Goal: Information Seeking & Learning: Learn about a topic

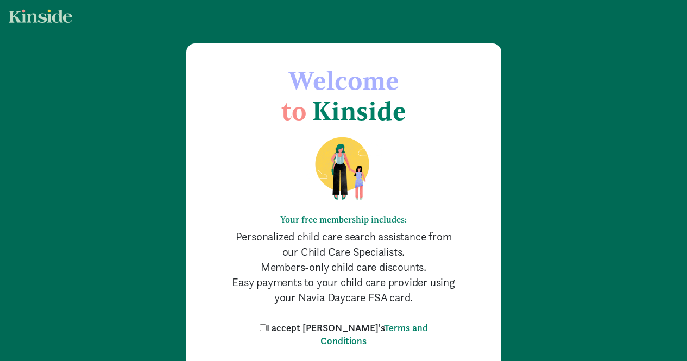
scroll to position [97, 0]
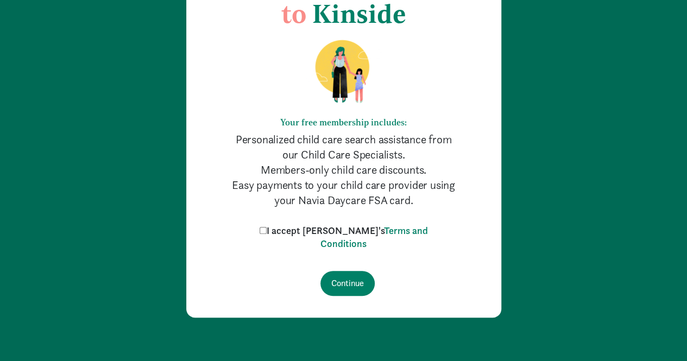
click at [300, 232] on label "I accept [PERSON_NAME]'s Terms and Conditions" at bounding box center [344, 237] width 174 height 26
click at [267, 232] on input "I accept Kinside's Terms and Conditions" at bounding box center [263, 230] width 7 height 7
checkbox input "true"
click at [347, 281] on input "Continue" at bounding box center [348, 283] width 54 height 25
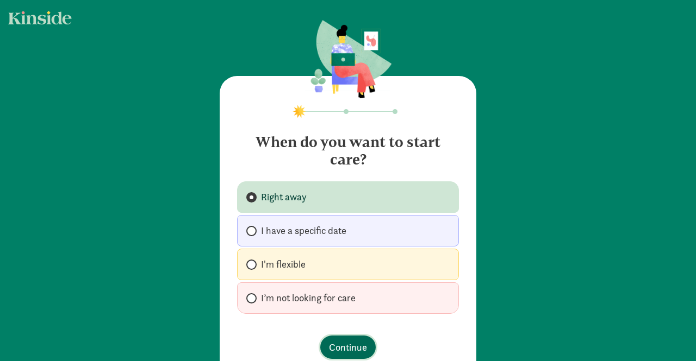
click at [347, 342] on span "Continue" at bounding box center [348, 347] width 38 height 15
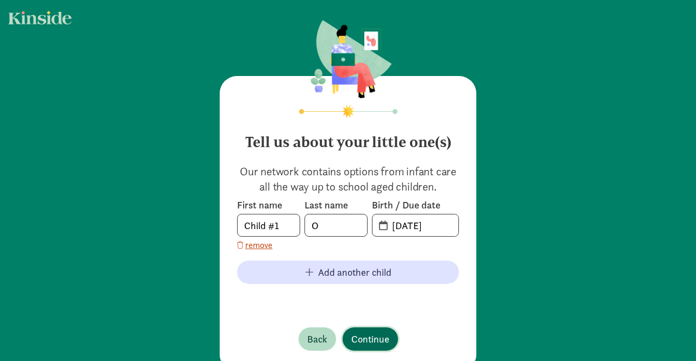
click at [361, 341] on span "Continue" at bounding box center [370, 339] width 38 height 15
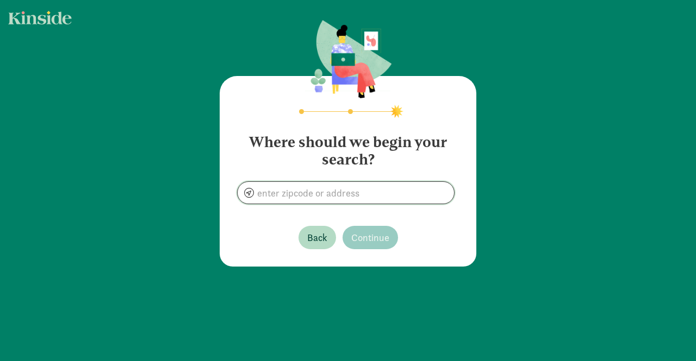
click at [349, 194] on input at bounding box center [345, 193] width 216 height 22
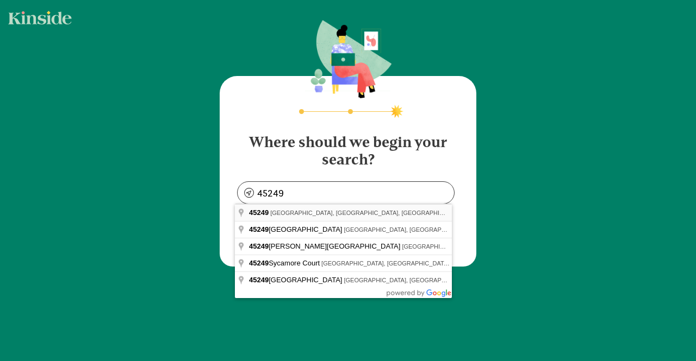
type input "Cincinnati, OH 45249, USA"
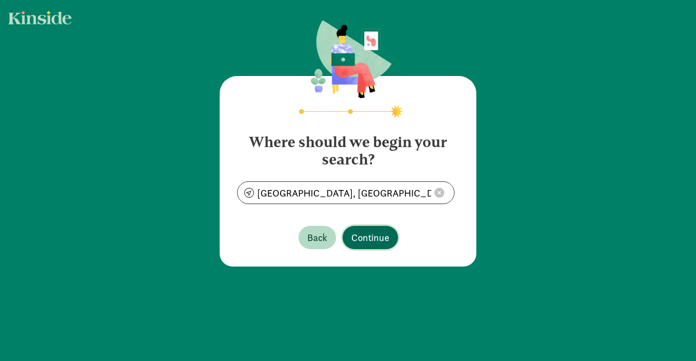
click at [363, 243] on span "Continue" at bounding box center [370, 237] width 38 height 15
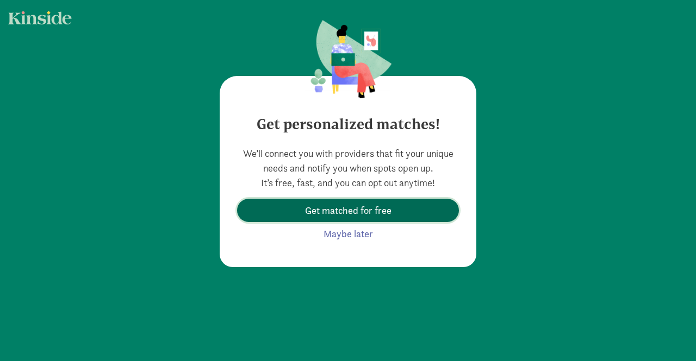
click at [384, 213] on span "Get matched for free" at bounding box center [348, 210] width 86 height 15
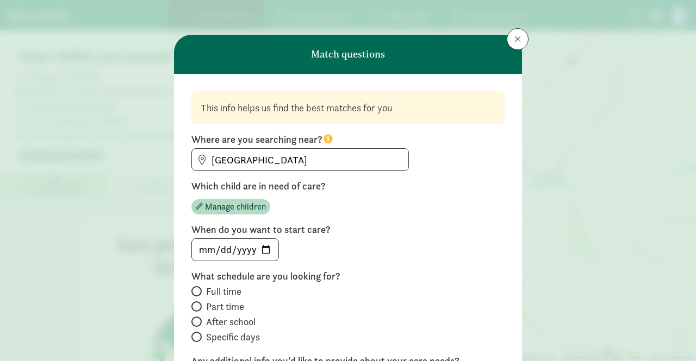
scroll to position [211, 0]
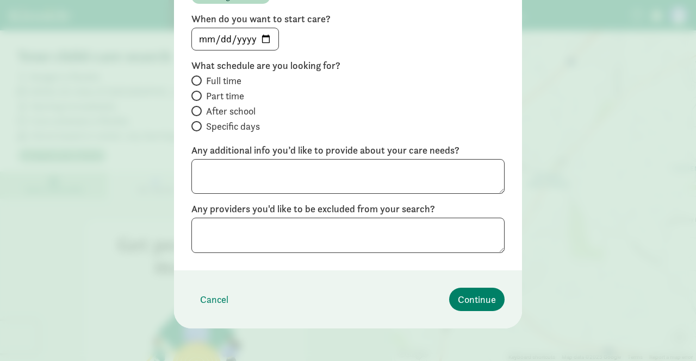
click at [227, 71] on div "What schedule are you looking for? Full time Part time After school Specific da…" at bounding box center [347, 97] width 313 height 76
click at [226, 77] on span "Full time" at bounding box center [223, 80] width 35 height 13
click at [198, 77] on input "Full time" at bounding box center [194, 80] width 7 height 7
radio input "true"
click at [478, 296] on span "Continue" at bounding box center [477, 299] width 38 height 15
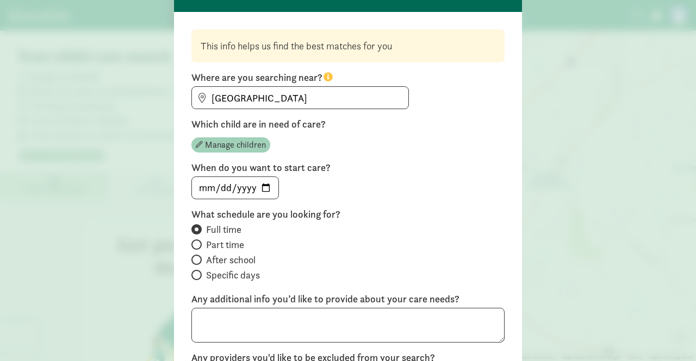
scroll to position [48, 0]
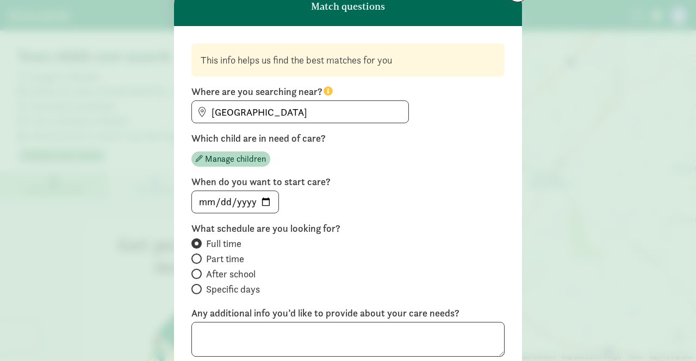
click at [242, 168] on div "This info helps us find the best matches for you Where are you searching near? …" at bounding box center [347, 263] width 313 height 441
click at [244, 160] on span "Manage children" at bounding box center [235, 159] width 61 height 13
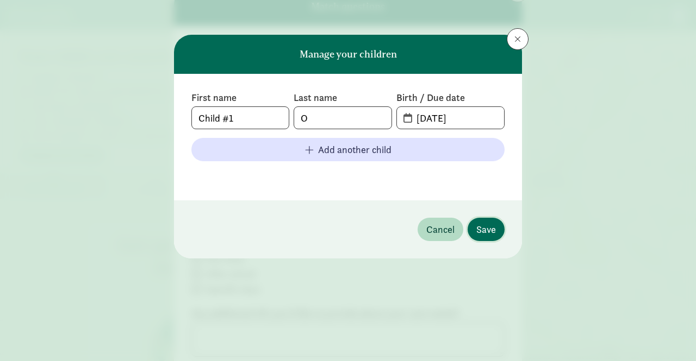
click at [477, 227] on span "Save" at bounding box center [486, 229] width 20 height 15
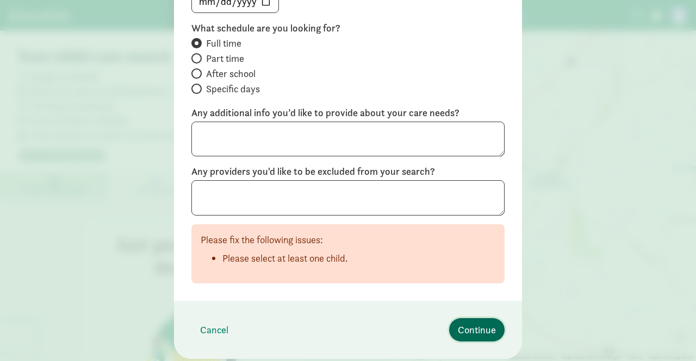
click at [481, 330] on span "Continue" at bounding box center [477, 330] width 38 height 15
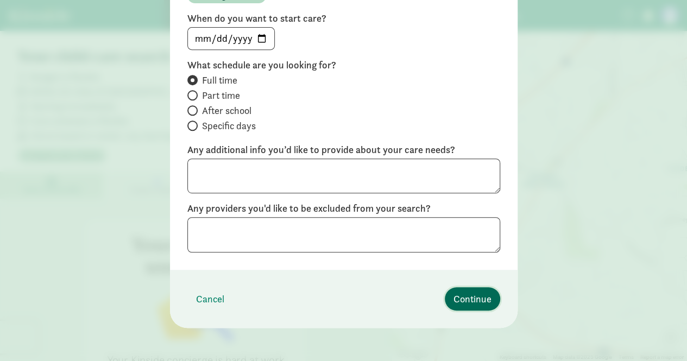
scroll to position [83, 0]
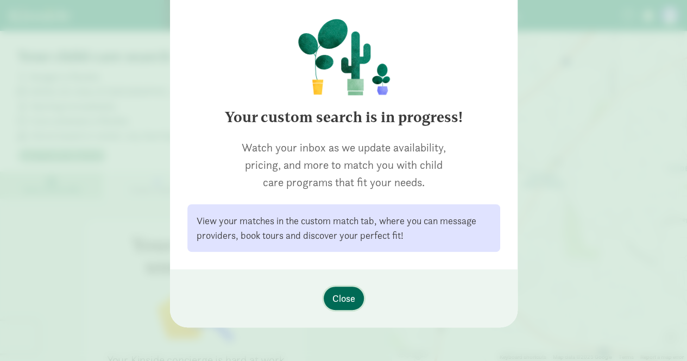
click at [339, 295] on span "Close" at bounding box center [344, 298] width 23 height 15
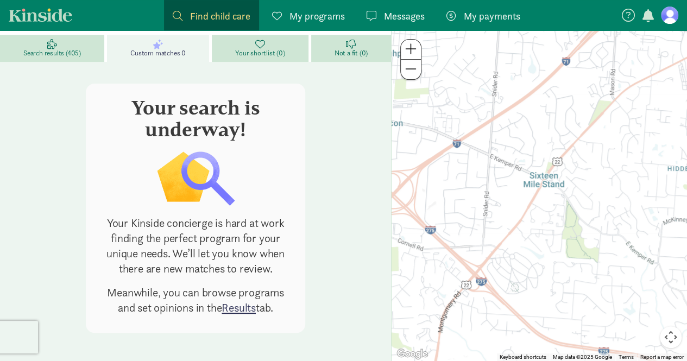
scroll to position [139, 0]
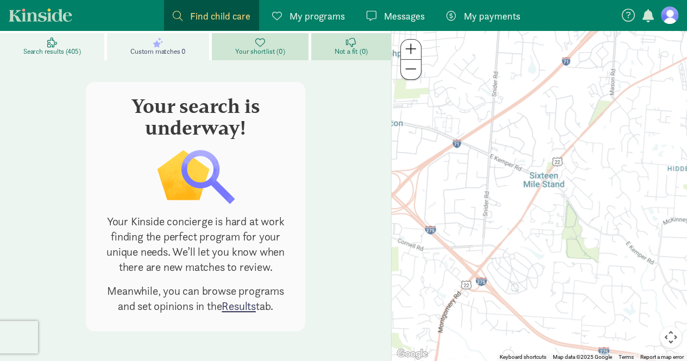
click at [53, 45] on icon at bounding box center [52, 42] width 10 height 10
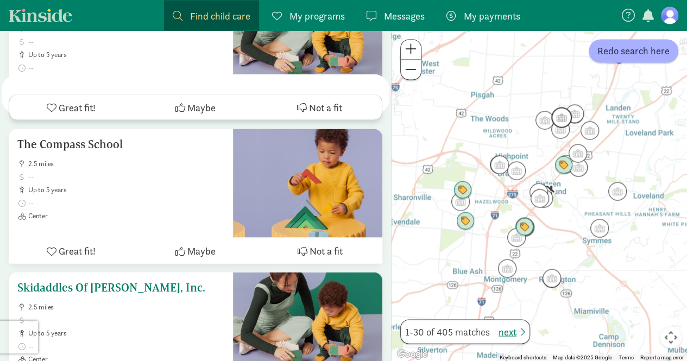
scroll to position [3019, 0]
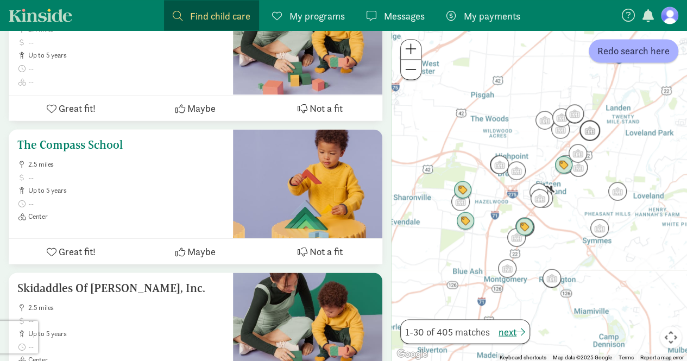
click at [183, 186] on span "up to 5 years" at bounding box center [126, 190] width 196 height 9
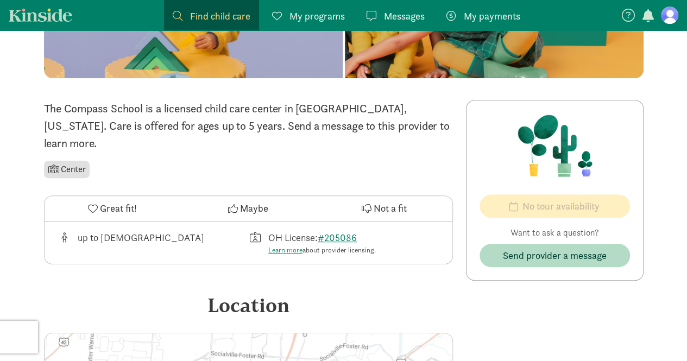
scroll to position [54, 0]
